Goal: Task Accomplishment & Management: Manage account settings

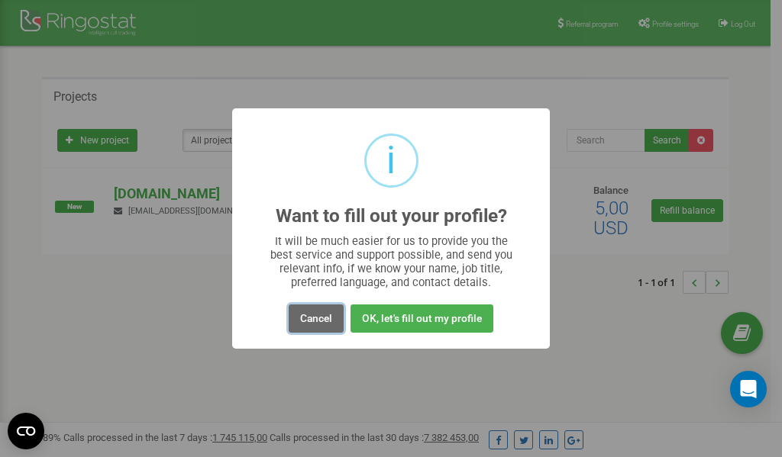
click at [314, 315] on button "Cancel" at bounding box center [316, 319] width 55 height 28
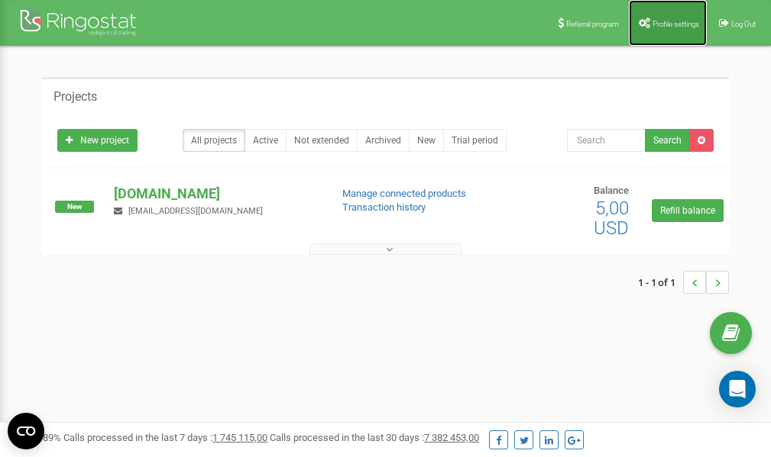
click at [670, 27] on span "Profile settings" at bounding box center [675, 24] width 47 height 8
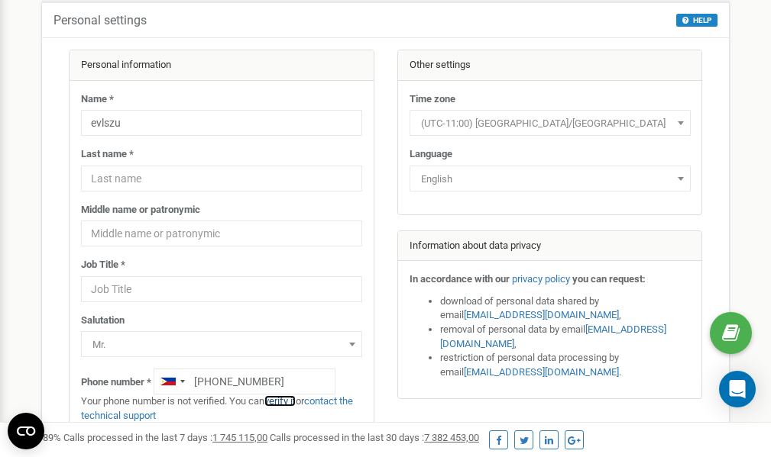
click at [291, 402] on link "verify it" at bounding box center [279, 401] width 31 height 11
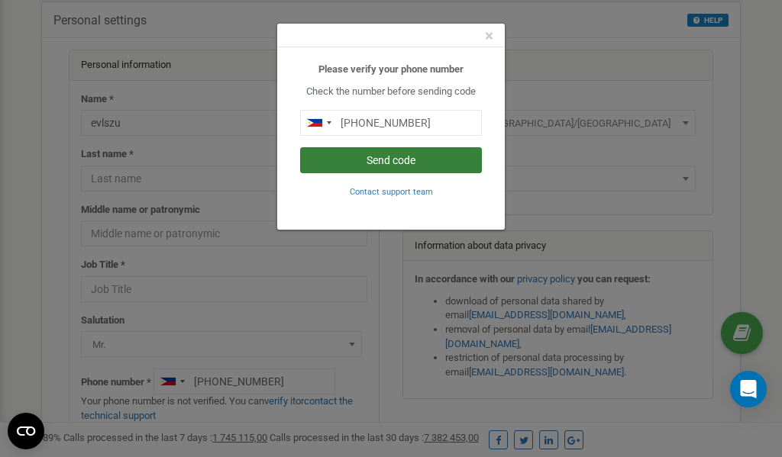
click at [391, 160] on button "Send code" at bounding box center [391, 160] width 182 height 26
